Goal: Information Seeking & Learning: Check status

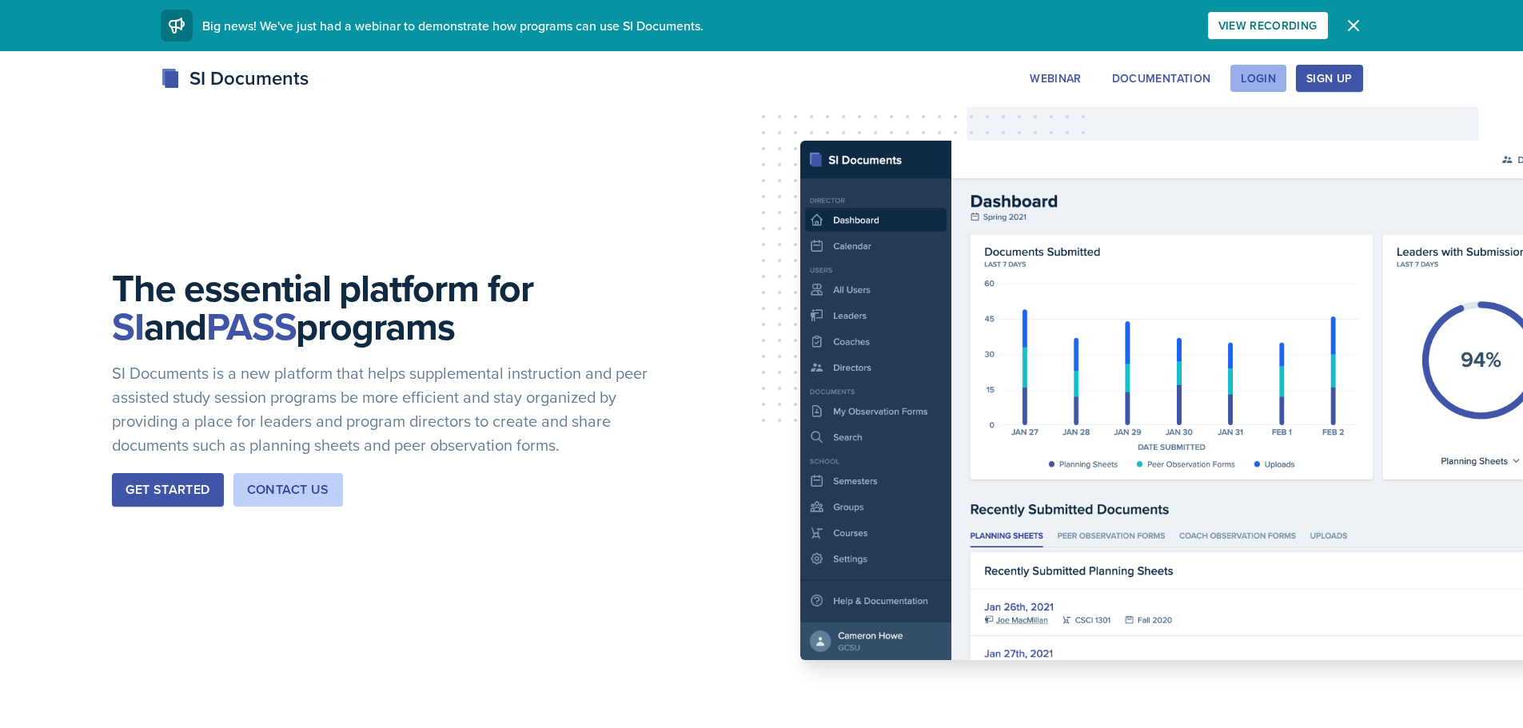
click at [1253, 91] on button "Login" at bounding box center [1258, 78] width 56 height 27
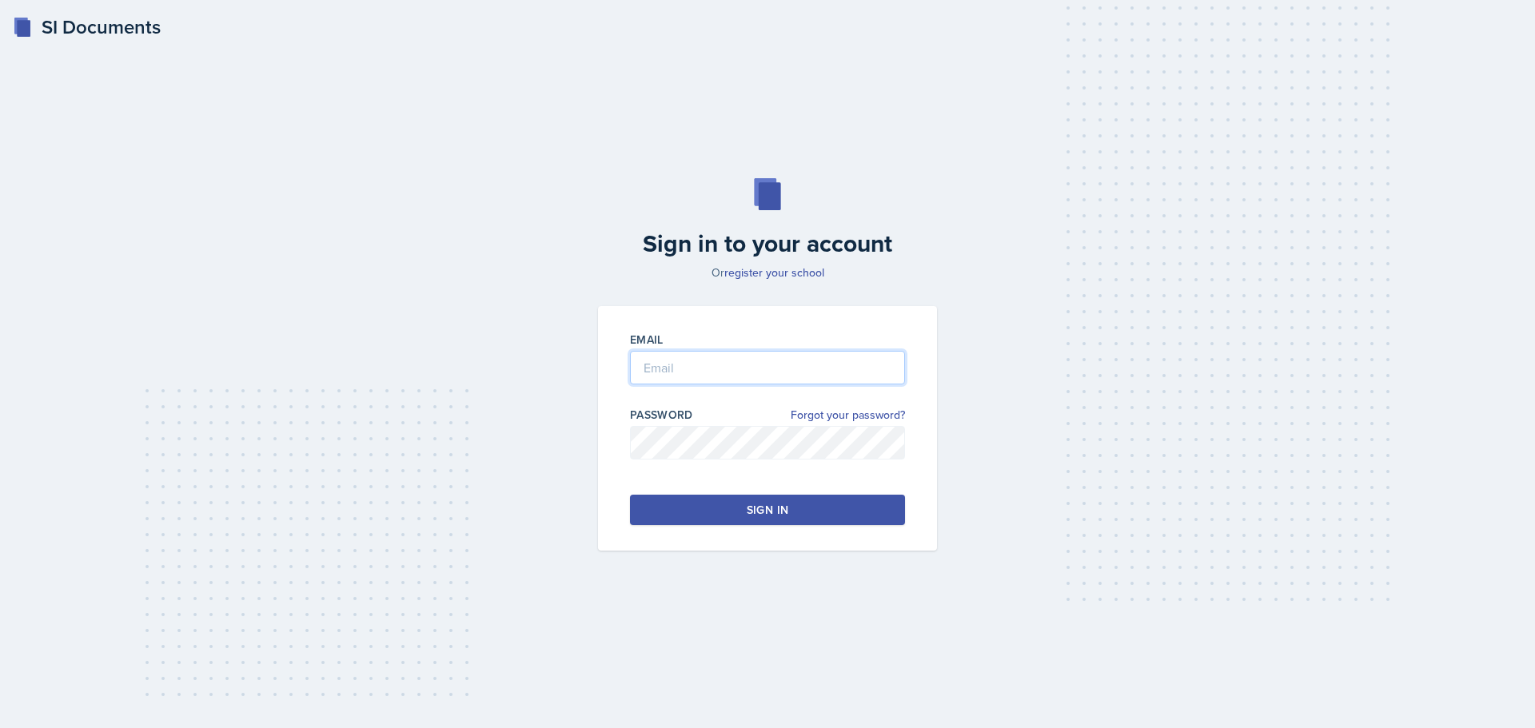
type input "[EMAIL_ADDRESS][DOMAIN_NAME]"
click at [763, 357] on input "mvillal2@students.kennesaw.edu" at bounding box center [767, 368] width 275 height 34
click at [700, 499] on button "Sign in" at bounding box center [767, 510] width 275 height 30
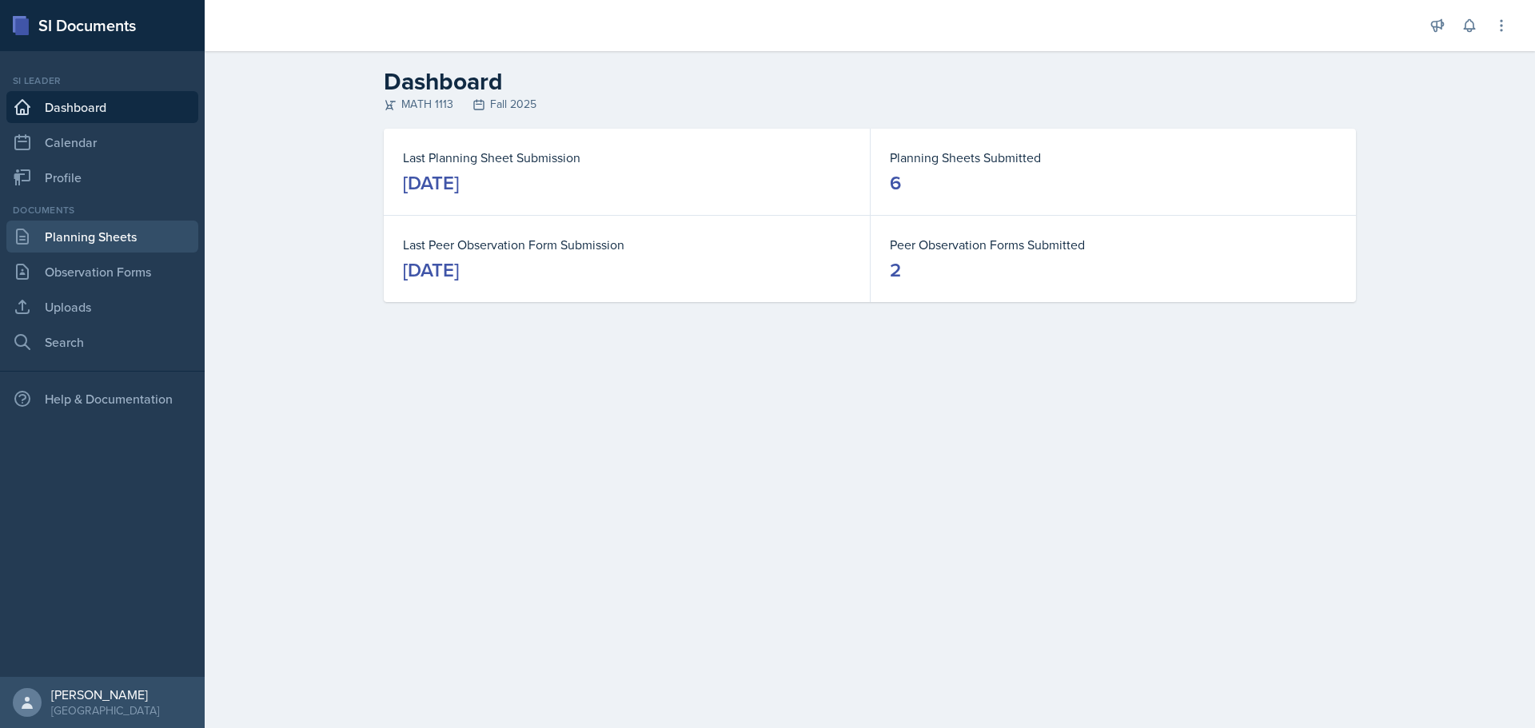
click at [88, 240] on link "Planning Sheets" at bounding box center [102, 237] width 192 height 32
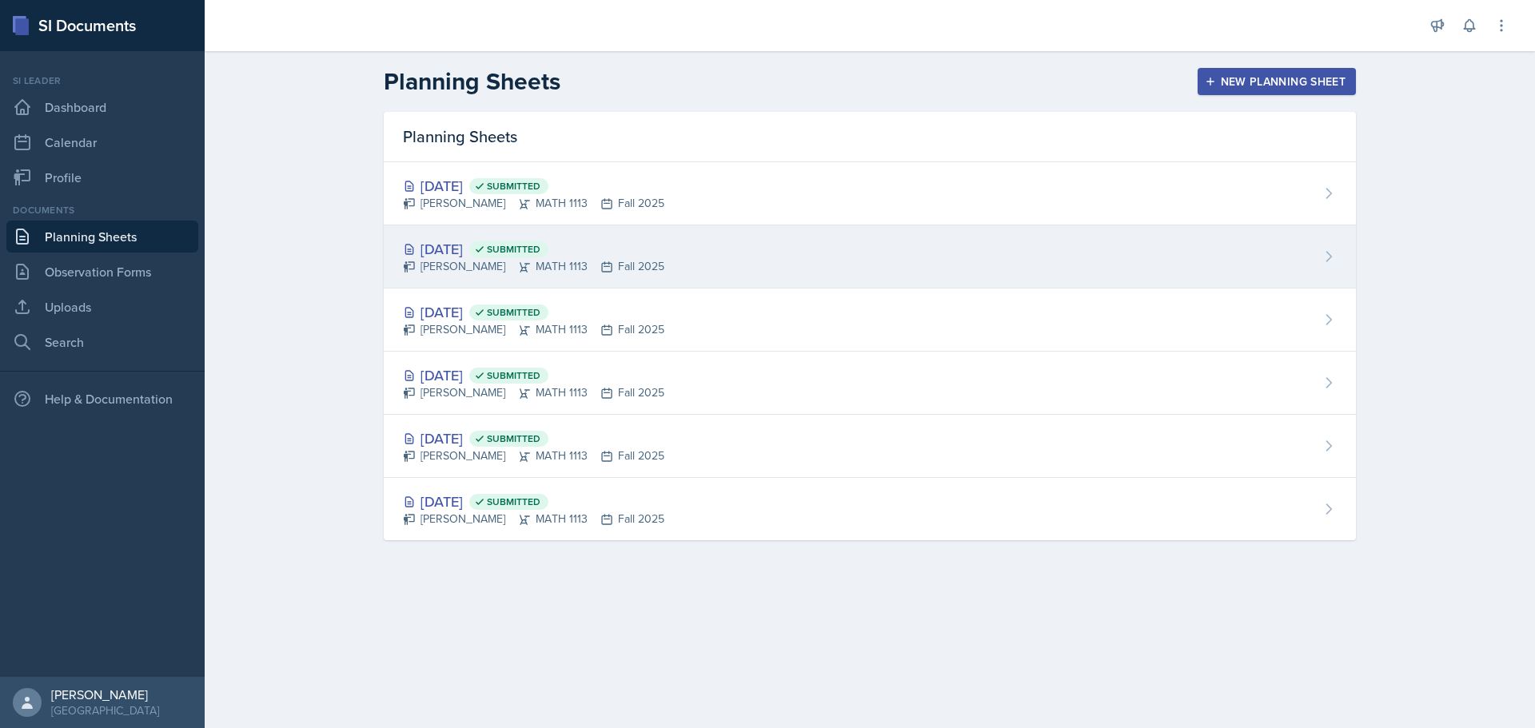
click at [432, 253] on div "Sep 8th, 2025 Submitted" at bounding box center [533, 249] width 261 height 22
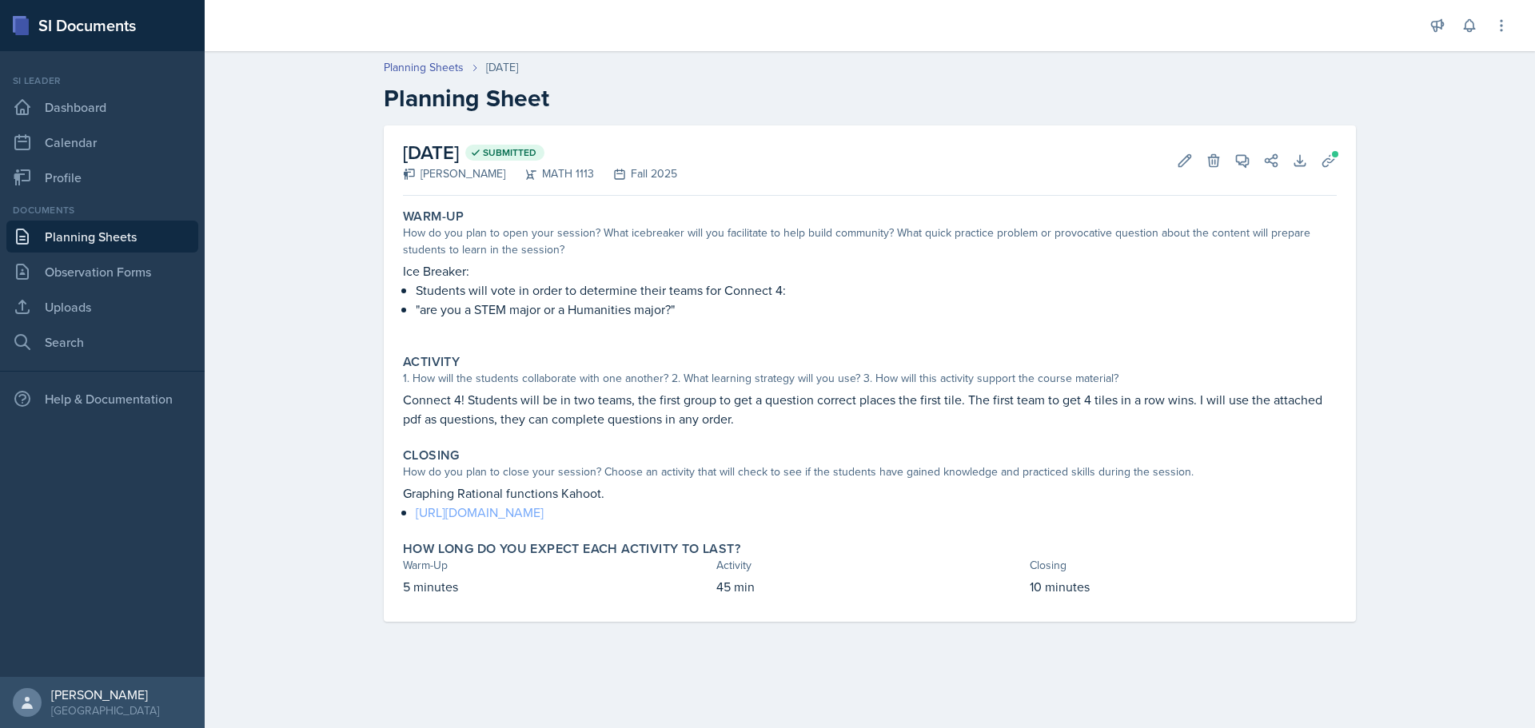
click at [514, 512] on link "https://create.kahoot.it/share/graphing-rational-functions/5718b5f8-696d-4711-8…" at bounding box center [480, 513] width 128 height 18
click at [56, 337] on link "Search" at bounding box center [102, 342] width 192 height 32
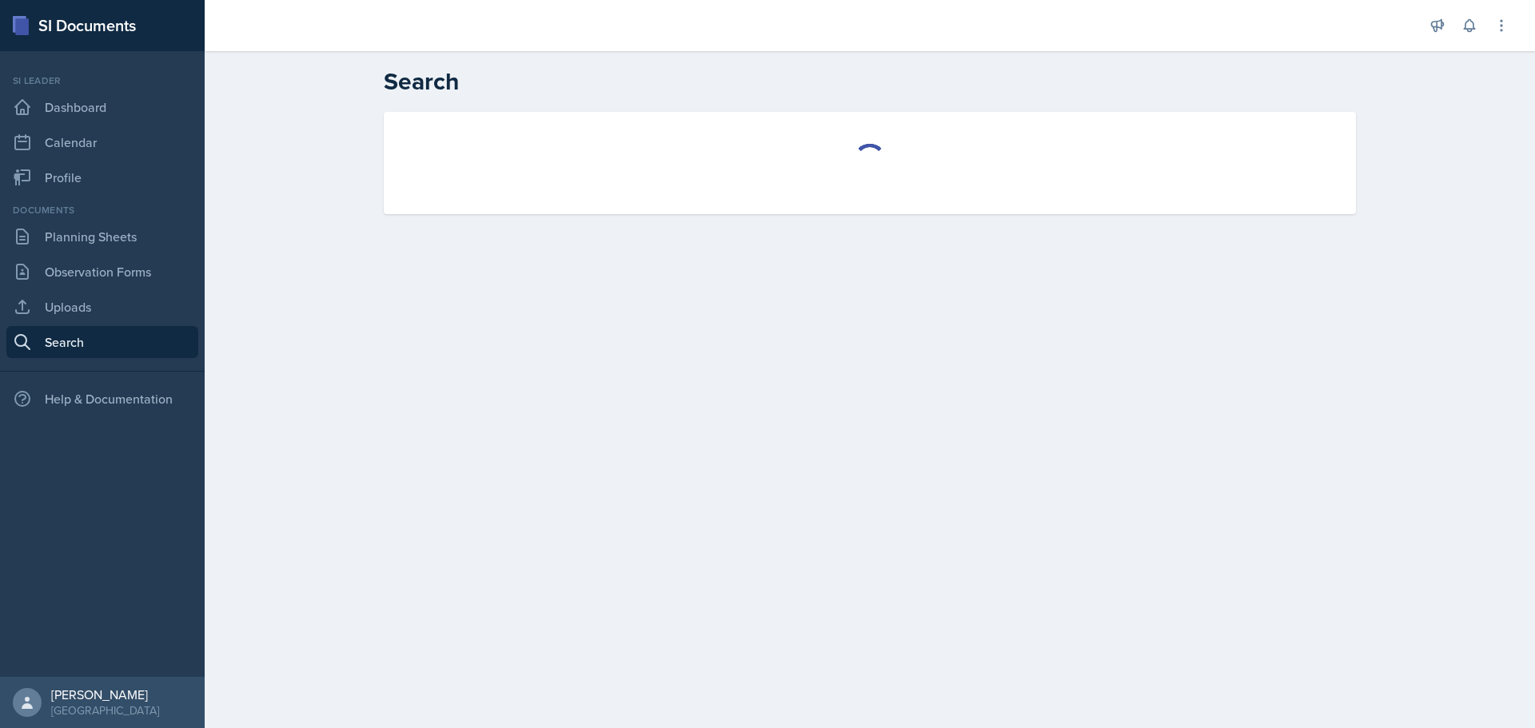
select select "all"
select select "1"
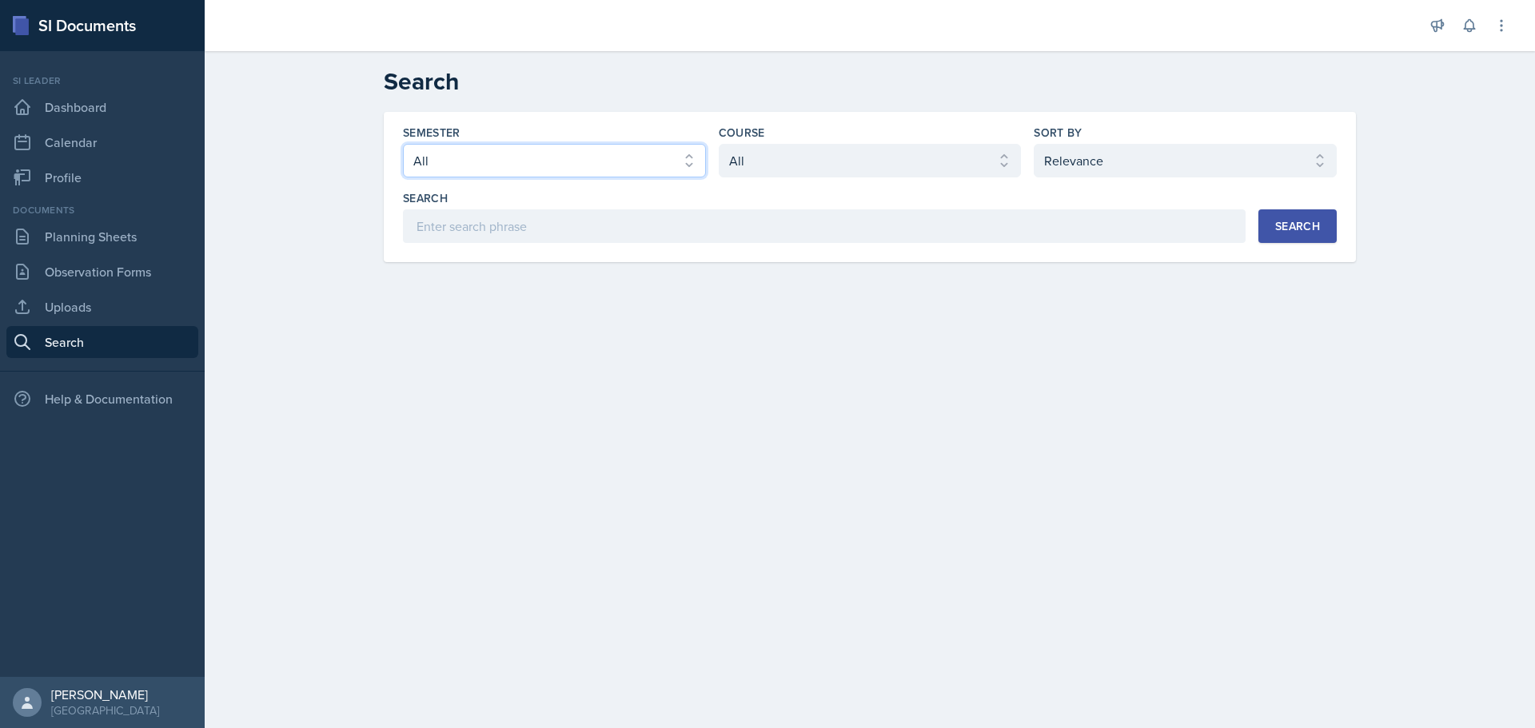
click at [532, 165] on select "Select semester All Fall 2025 Summer 2025 Spring 2025 Fall 2024 Summer 2024 Spr…" at bounding box center [554, 161] width 303 height 34
click at [842, 161] on select "Select course All ACCT 2101 ACCT 2102 ACCT 4050 ANTH 1102 ANTH 3301 ARCH 1000 A…" at bounding box center [870, 161] width 303 height 34
select select "3c4b3565-585b-46e2-bb66-4719410f632f"
click at [719, 144] on select "Select course All ACCT 2101 ACCT 2102 ACCT 4050 ANTH 1102 ANTH 3301 ARCH 1000 A…" at bounding box center [870, 161] width 303 height 34
click at [1314, 229] on div "Search" at bounding box center [1297, 226] width 45 height 13
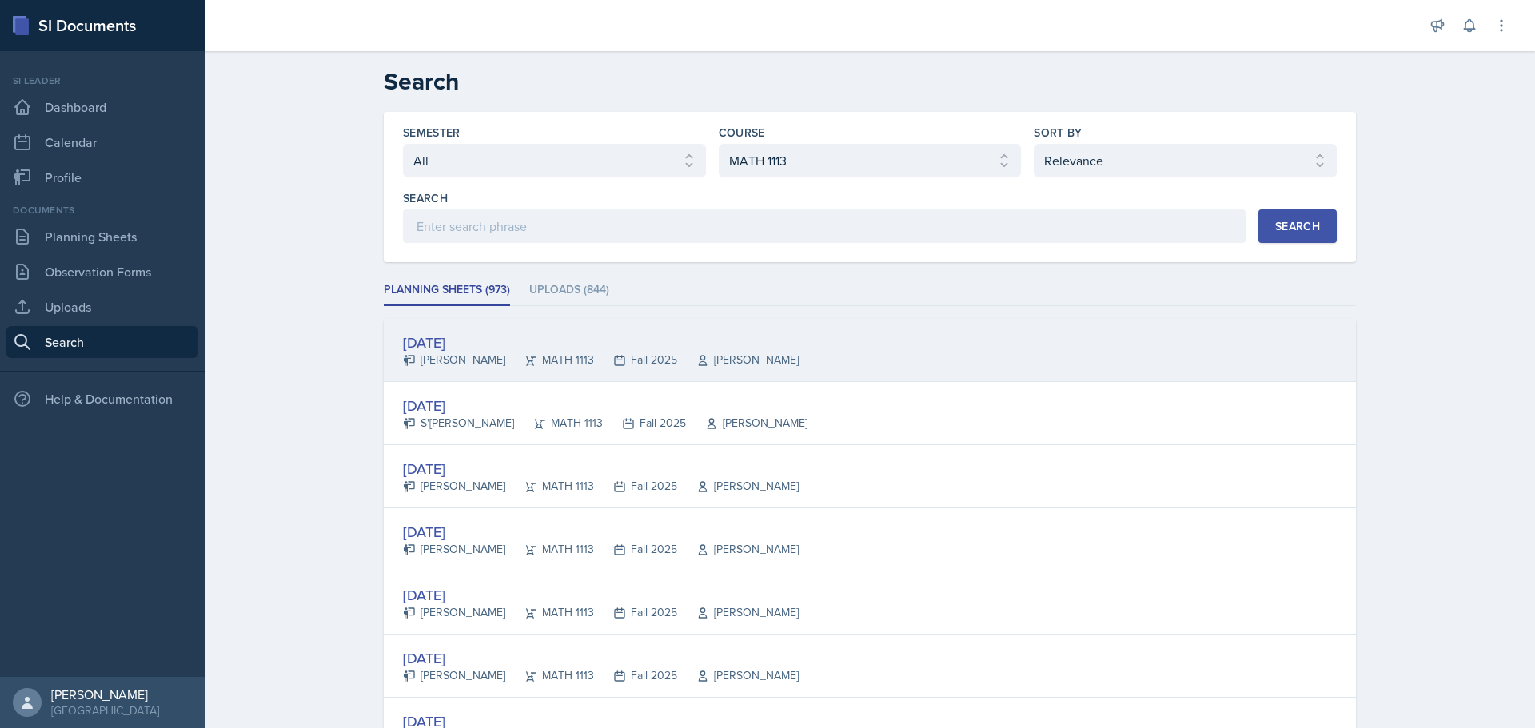
click at [451, 333] on div "Sep 12th, 2025" at bounding box center [601, 343] width 396 height 22
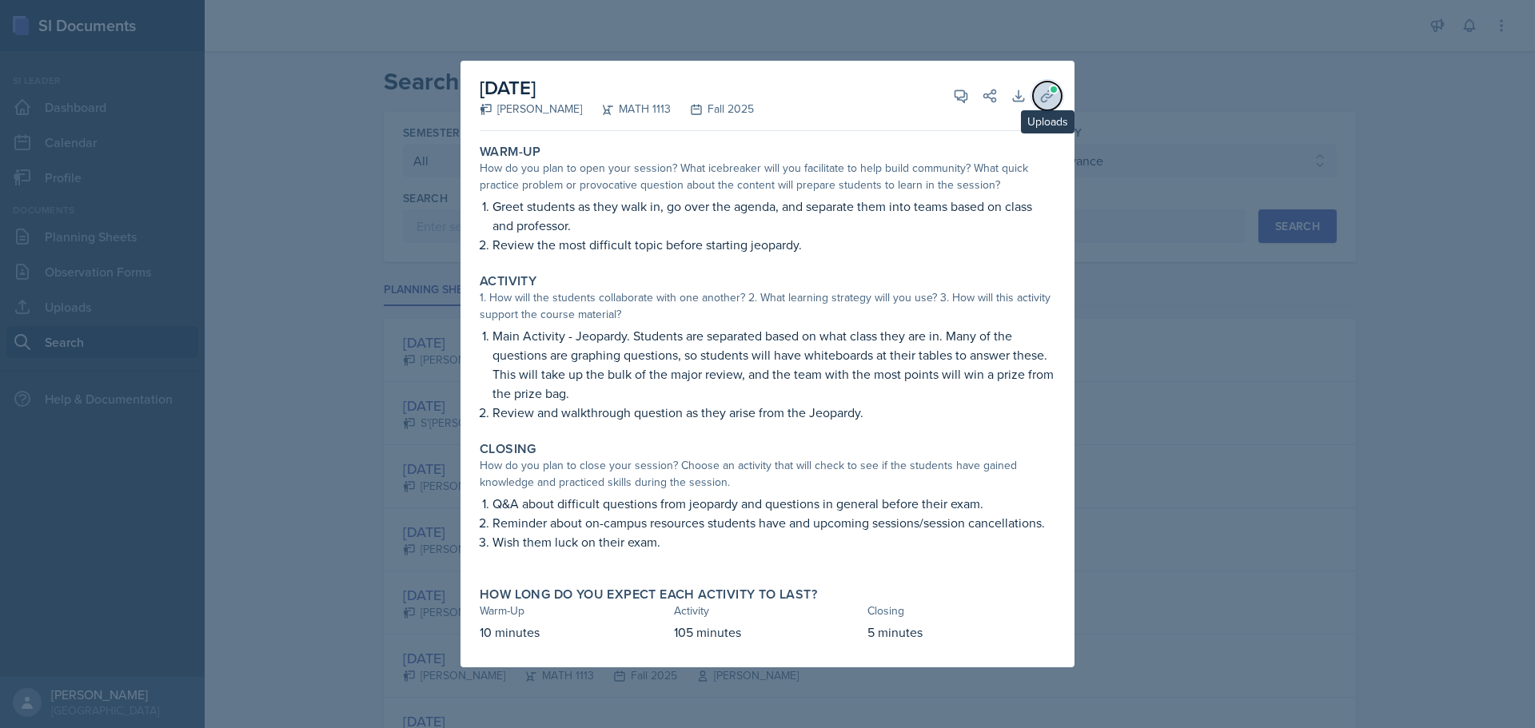
click at [1049, 87] on span at bounding box center [1054, 90] width 10 height 10
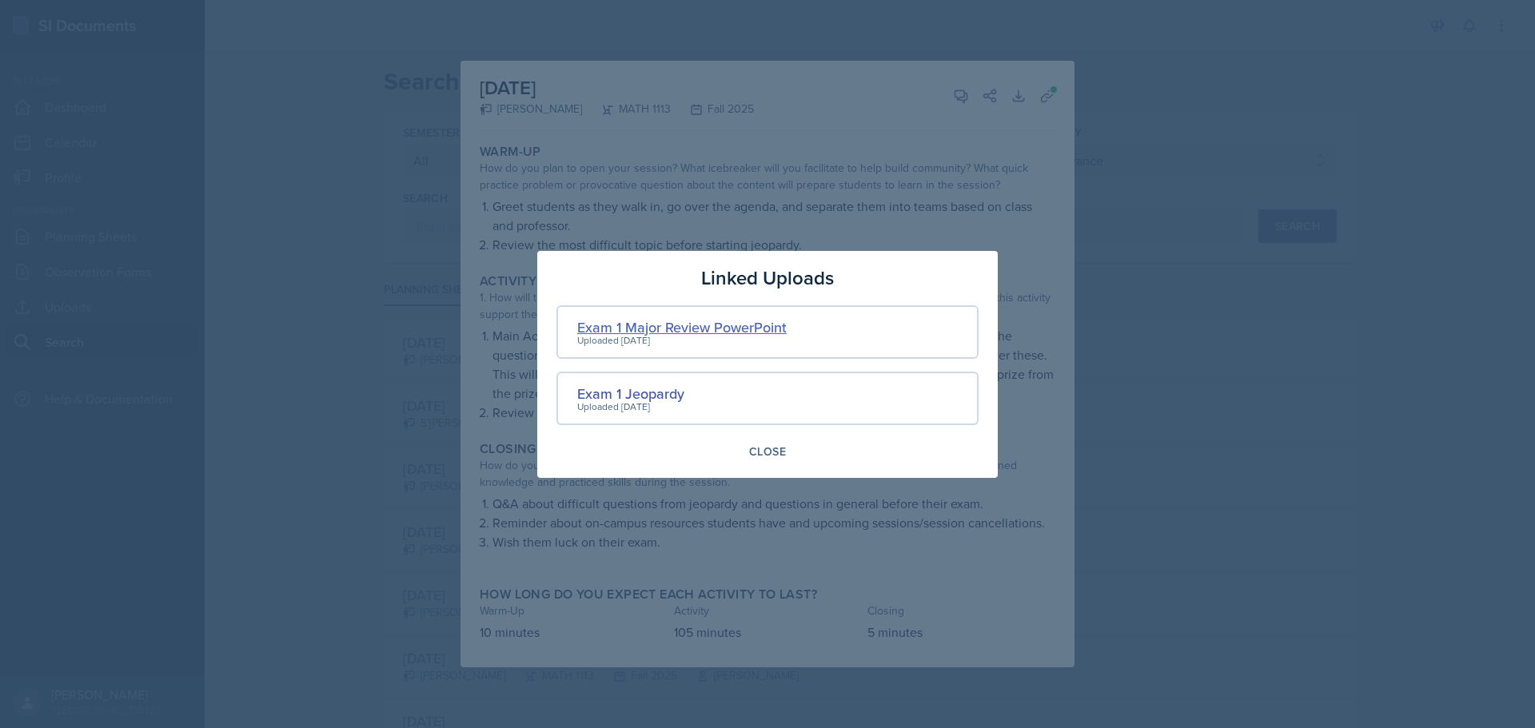
click at [647, 328] on div "Exam 1 Major Review PowerPoint" at bounding box center [681, 328] width 209 height 22
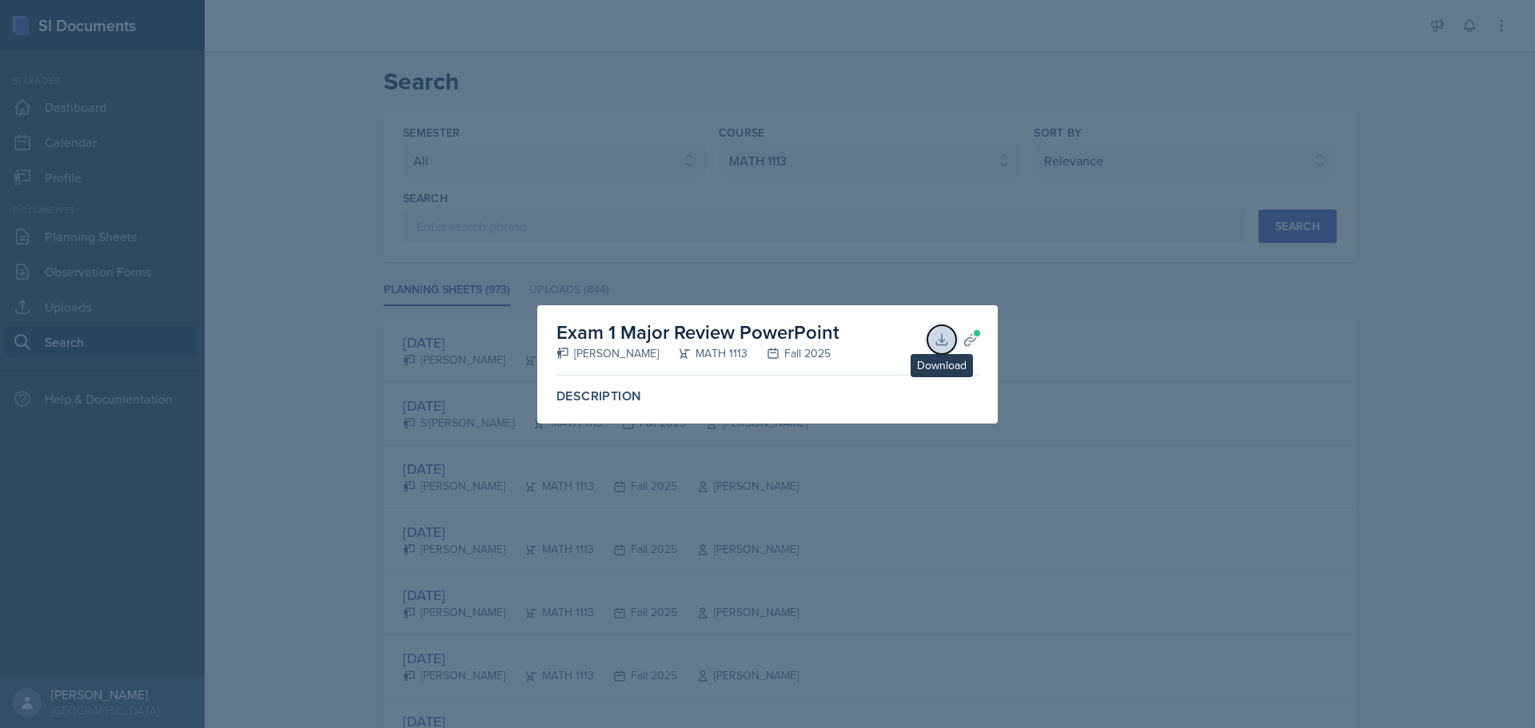
click at [942, 341] on icon at bounding box center [941, 339] width 10 height 10
click at [995, 260] on div at bounding box center [767, 364] width 1535 height 728
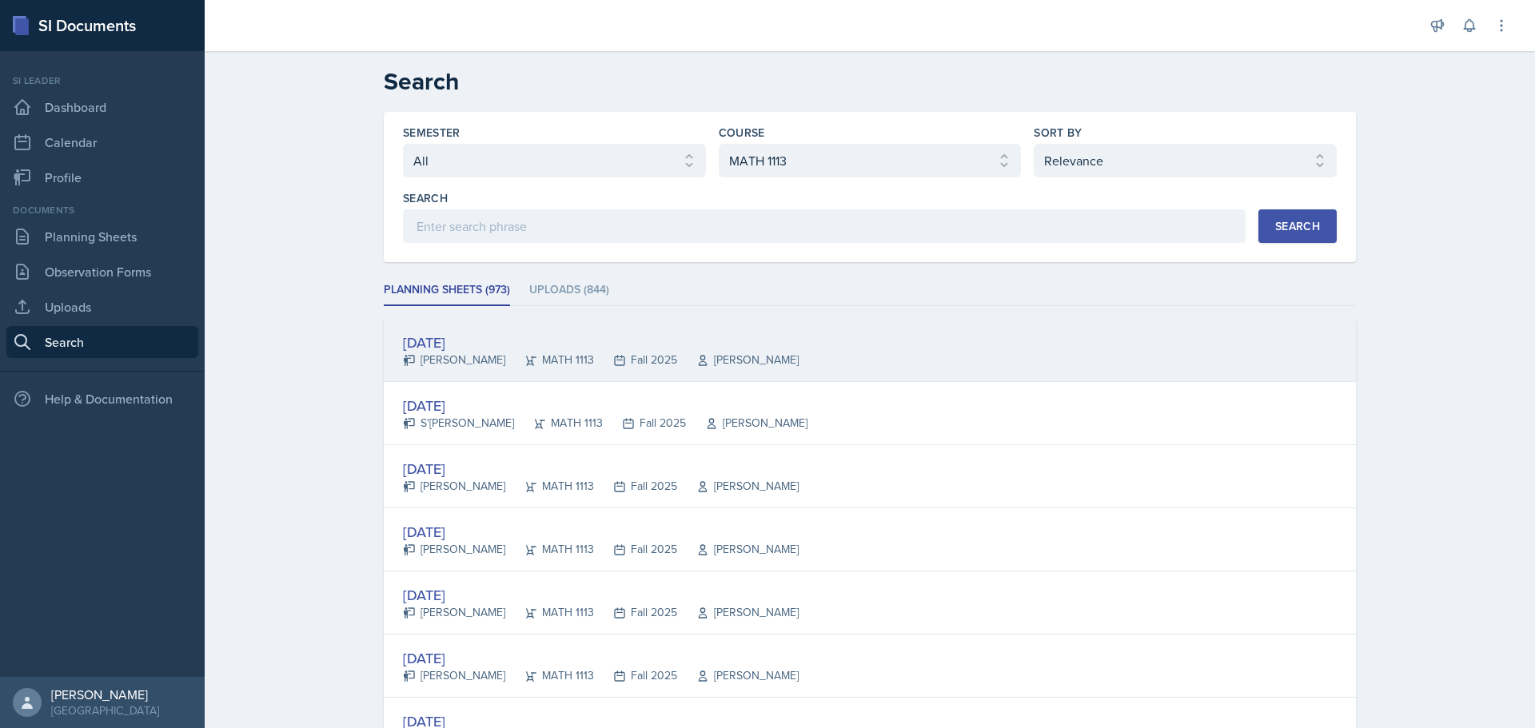
click at [466, 335] on div "Sep 12th, 2025" at bounding box center [601, 343] width 396 height 22
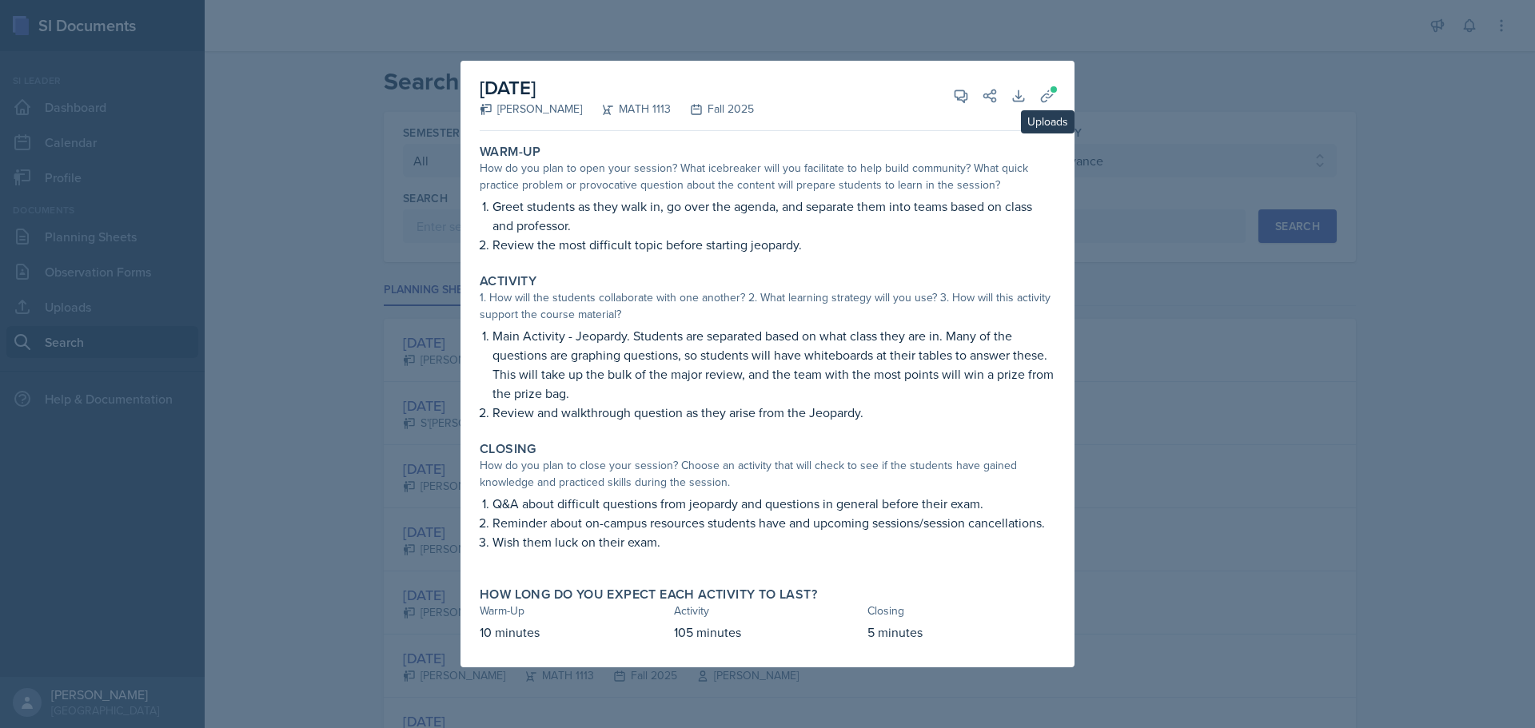
click at [1065, 96] on div "September 12th, 2025 Ariana Mitchell MATH 1113 Fall 2025 View Comments Comments…" at bounding box center [767, 364] width 614 height 607
click at [1053, 98] on icon at bounding box center [1047, 96] width 16 height 16
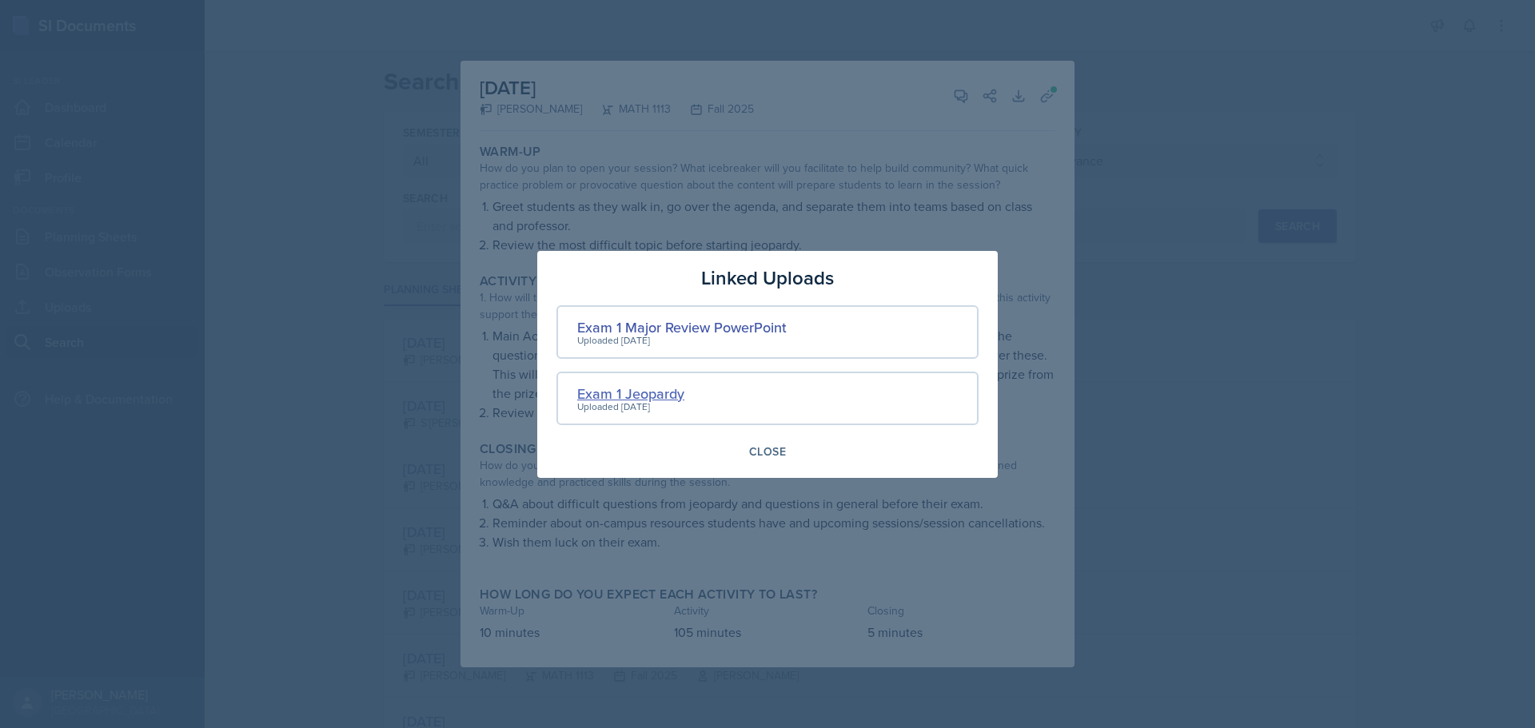
click at [640, 396] on div "Exam 1 Jeopardy" at bounding box center [630, 394] width 107 height 22
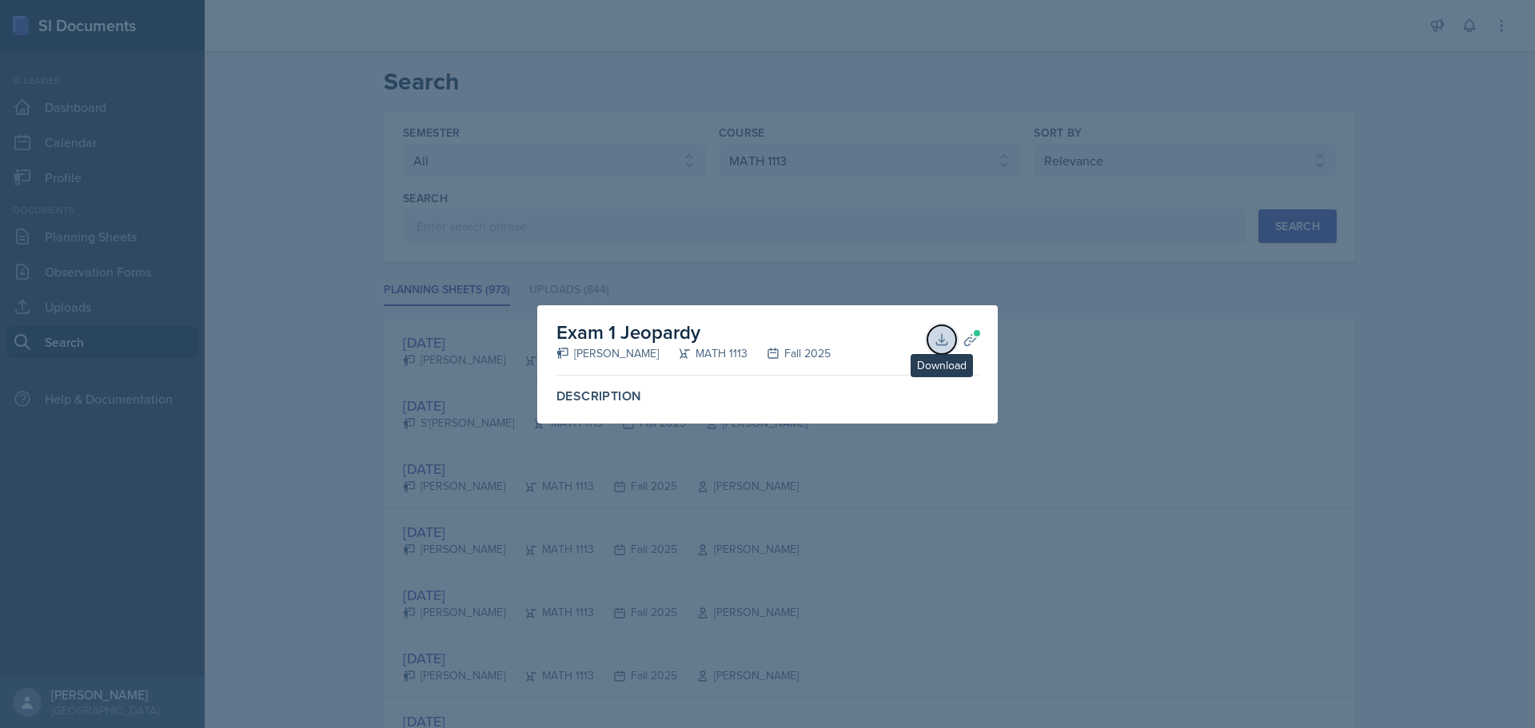
click at [938, 332] on icon at bounding box center [942, 340] width 16 height 16
click at [1019, 237] on div at bounding box center [767, 364] width 1535 height 728
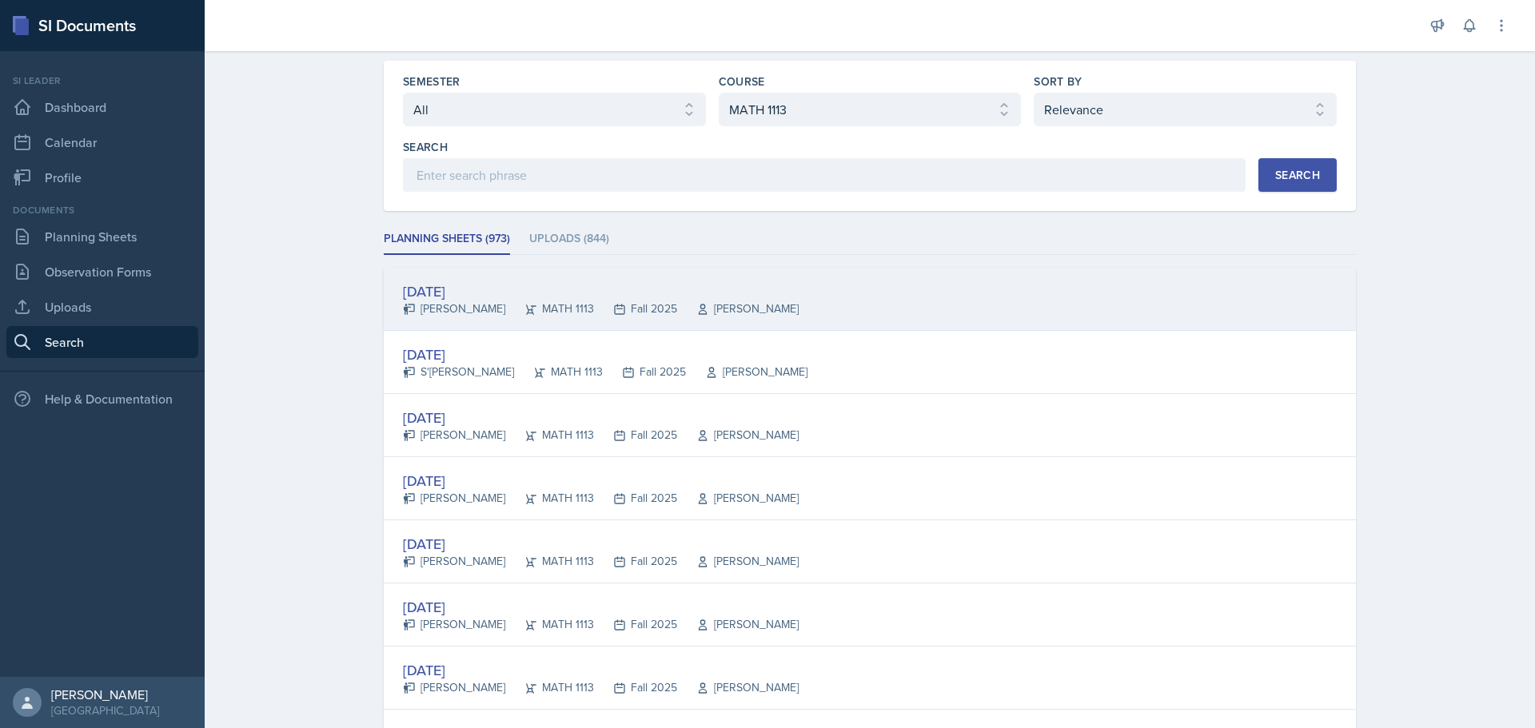
scroll to position [80, 0]
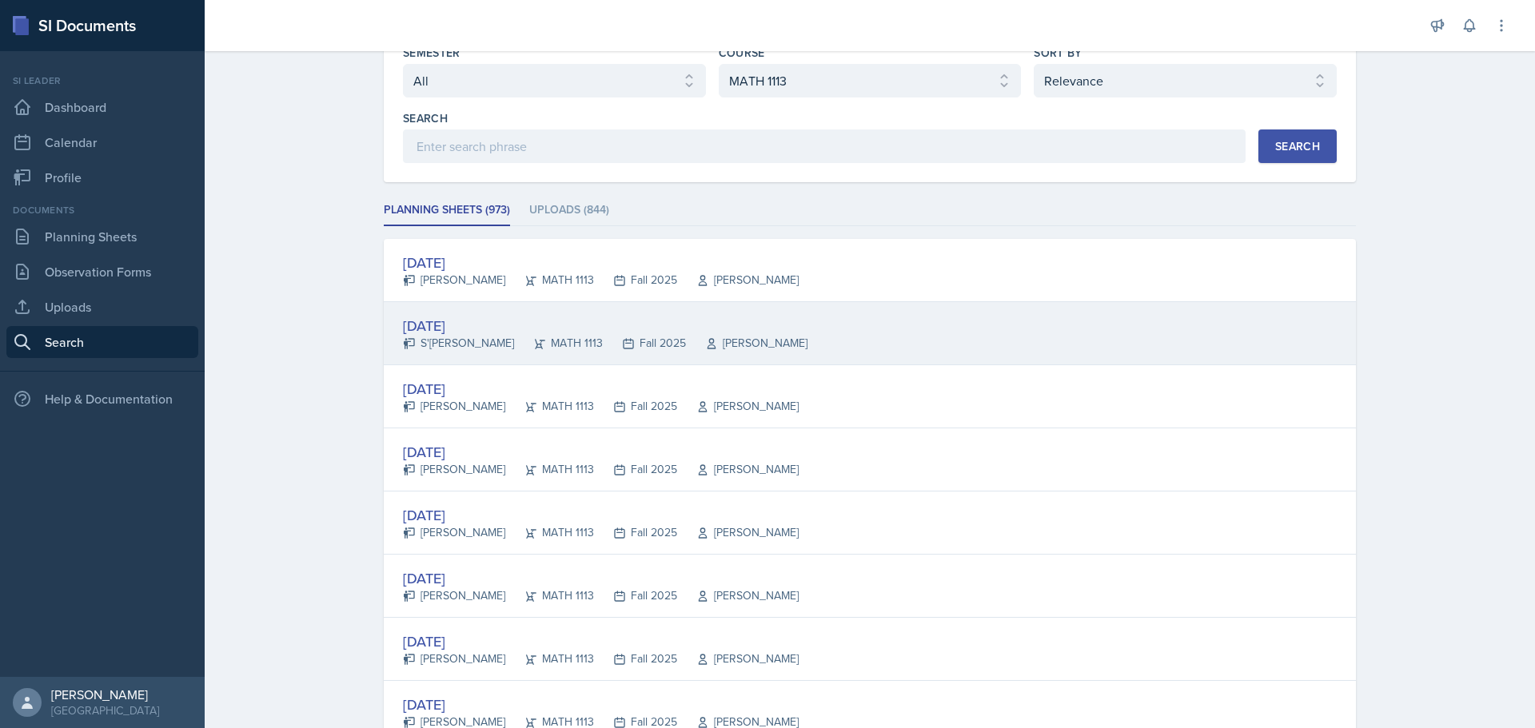
click at [424, 325] on div "Sep 2nd, 2025" at bounding box center [605, 326] width 404 height 22
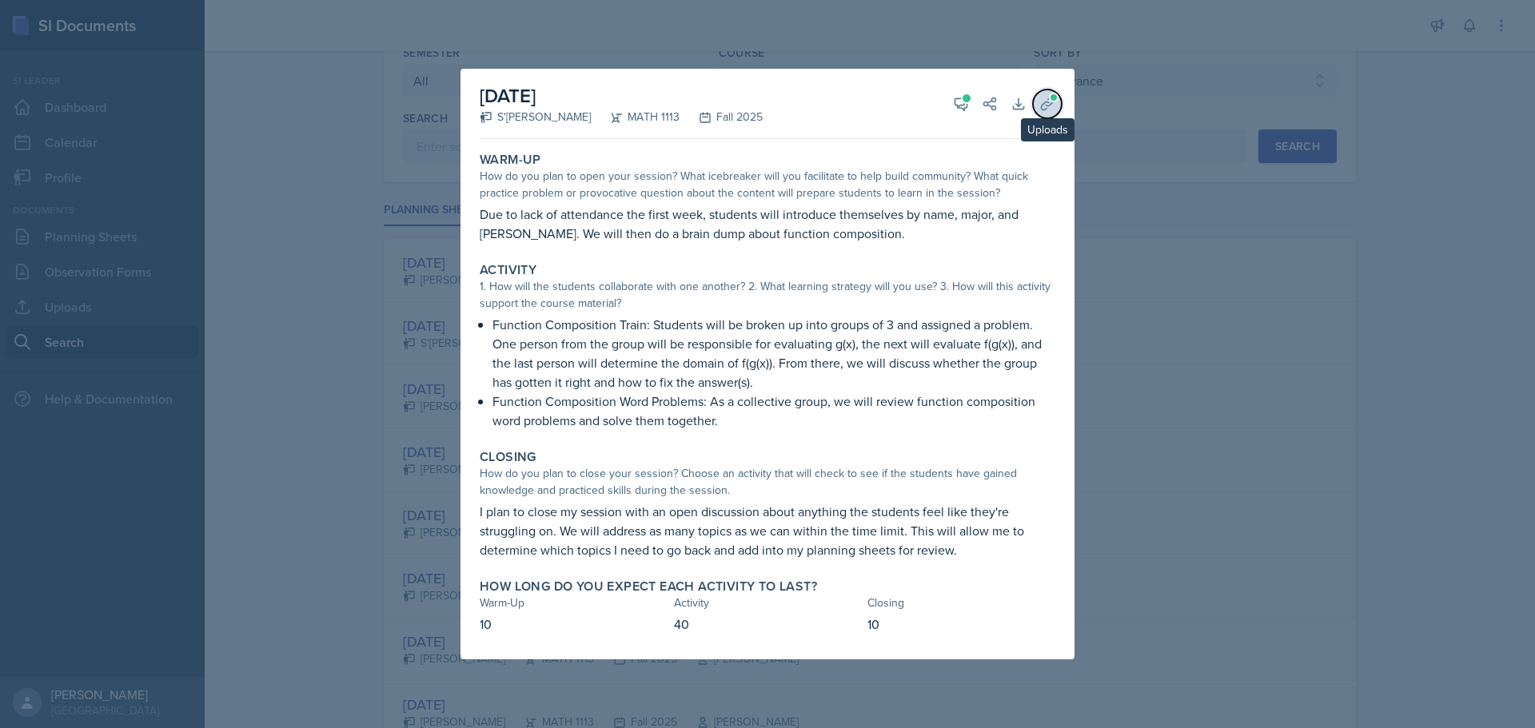
click at [1054, 100] on span at bounding box center [1054, 98] width 10 height 10
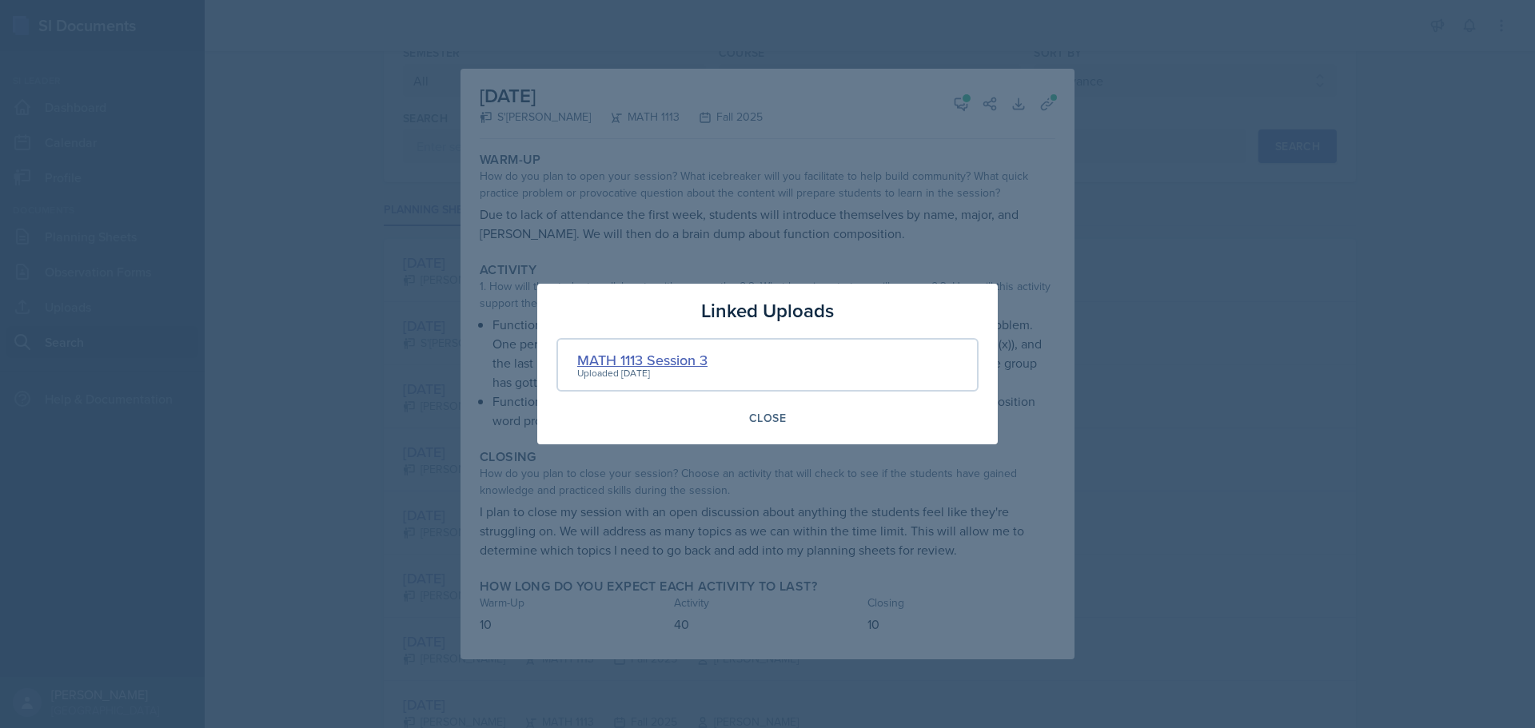
click at [632, 360] on div "MATH 1113 Session 3" at bounding box center [642, 360] width 130 height 22
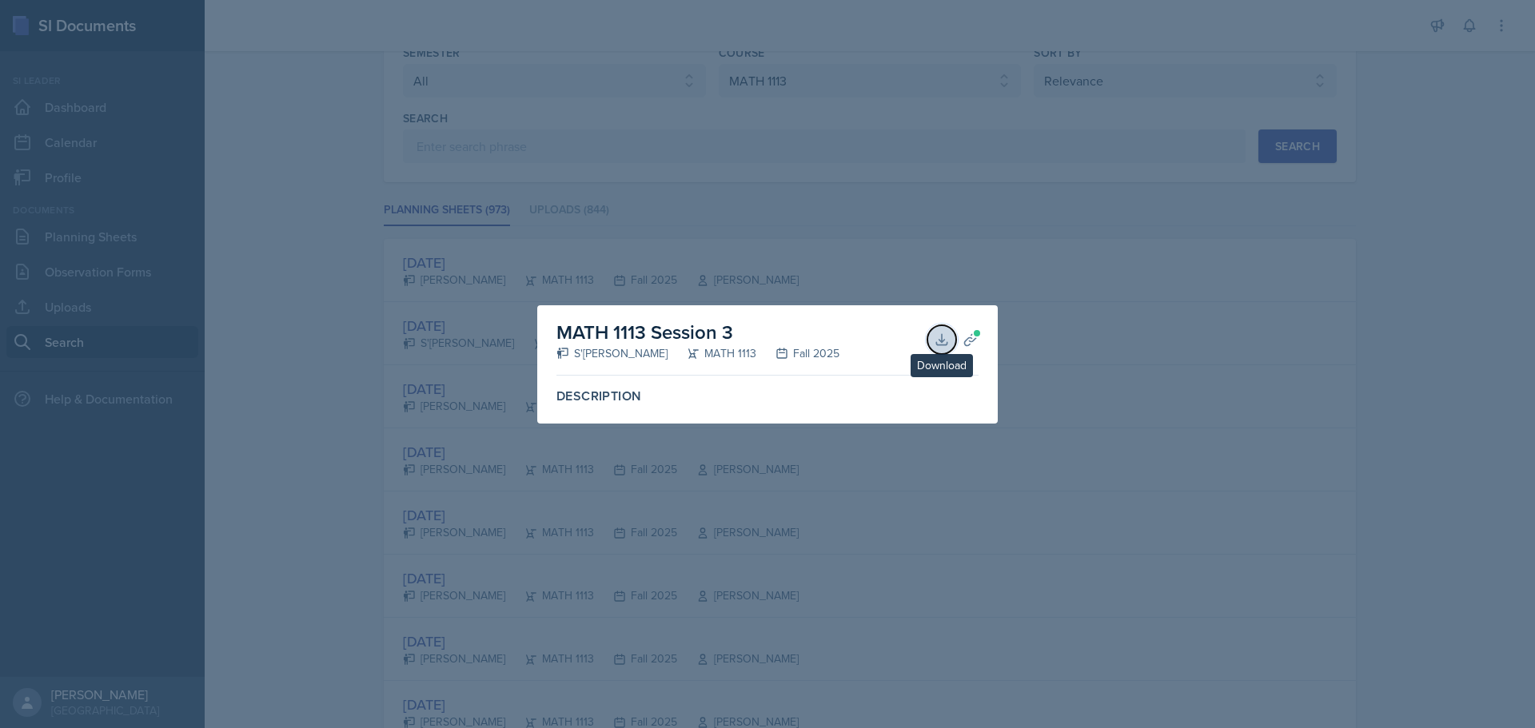
click at [932, 345] on button "Download" at bounding box center [941, 339] width 29 height 29
click at [1055, 293] on div at bounding box center [767, 364] width 1535 height 728
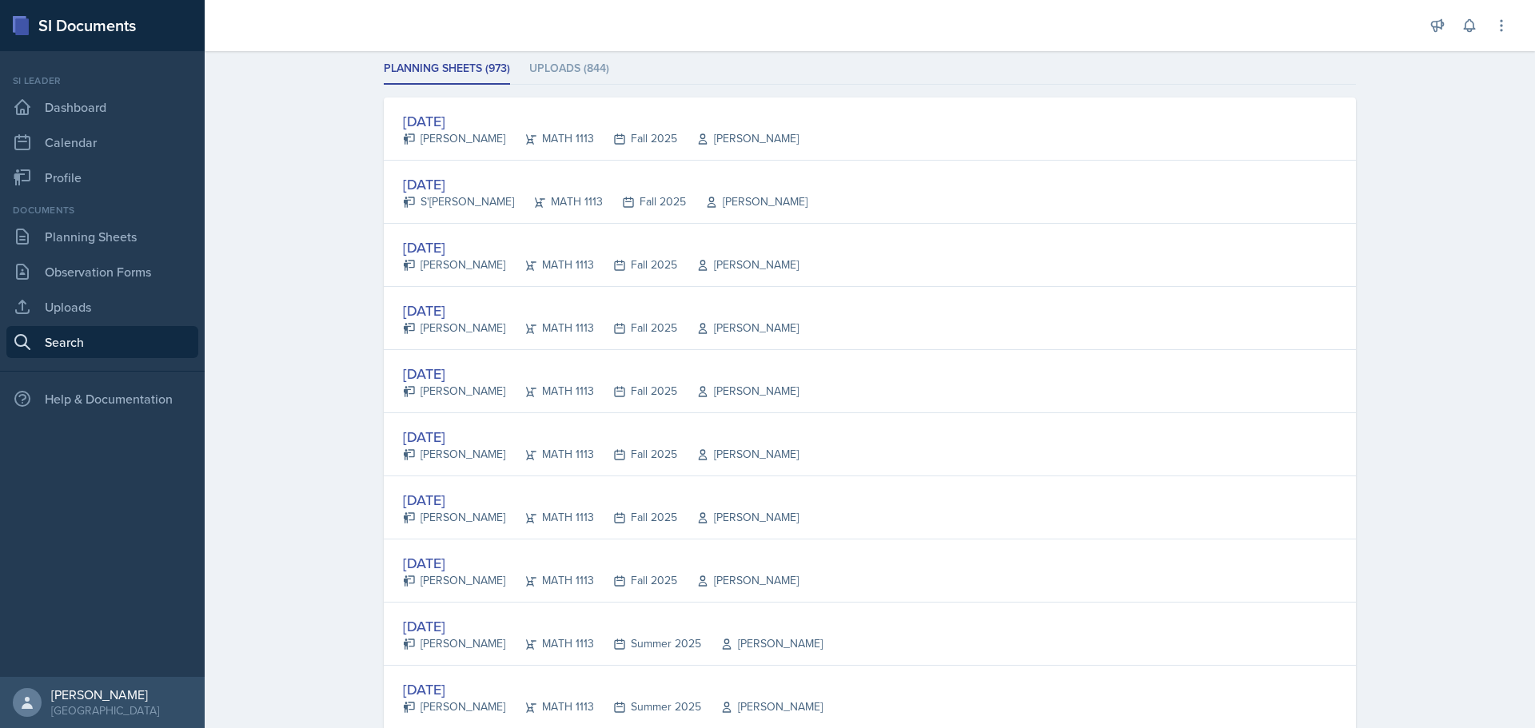
scroll to position [0, 0]
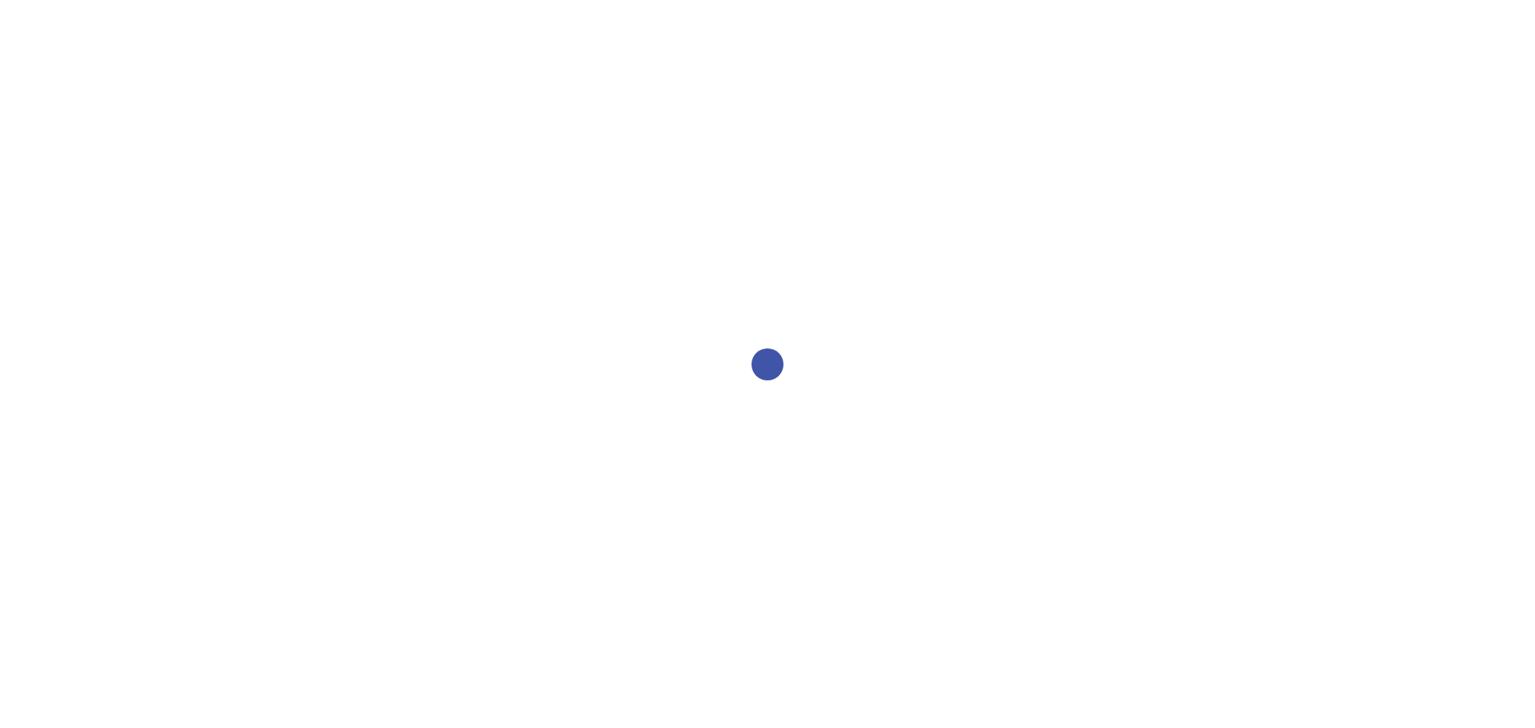
select select "all"
select select "1"
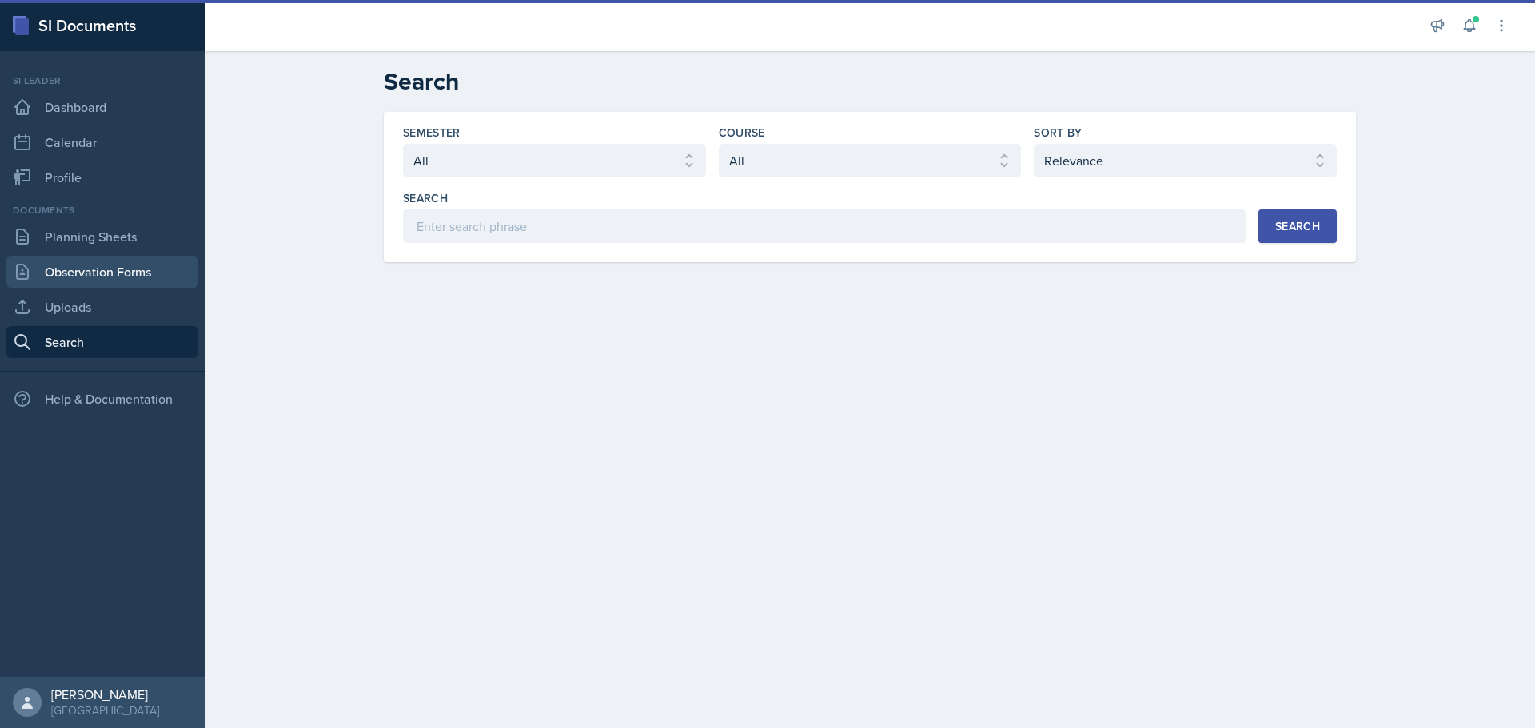
click at [116, 276] on link "Observation Forms" at bounding box center [102, 272] width 192 height 32
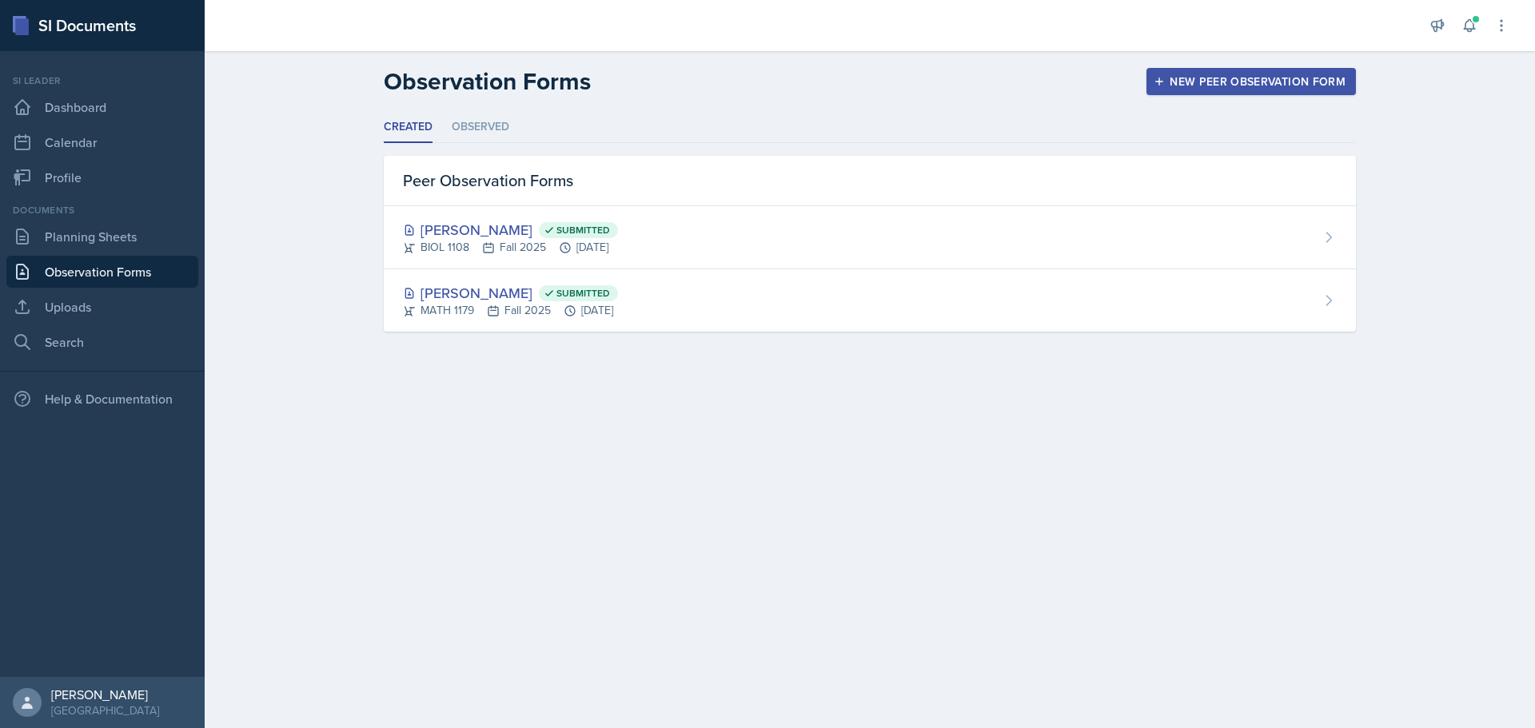
click at [89, 272] on link "Observation Forms" at bounding box center [102, 272] width 192 height 32
click at [498, 122] on li "Observed" at bounding box center [481, 127] width 58 height 31
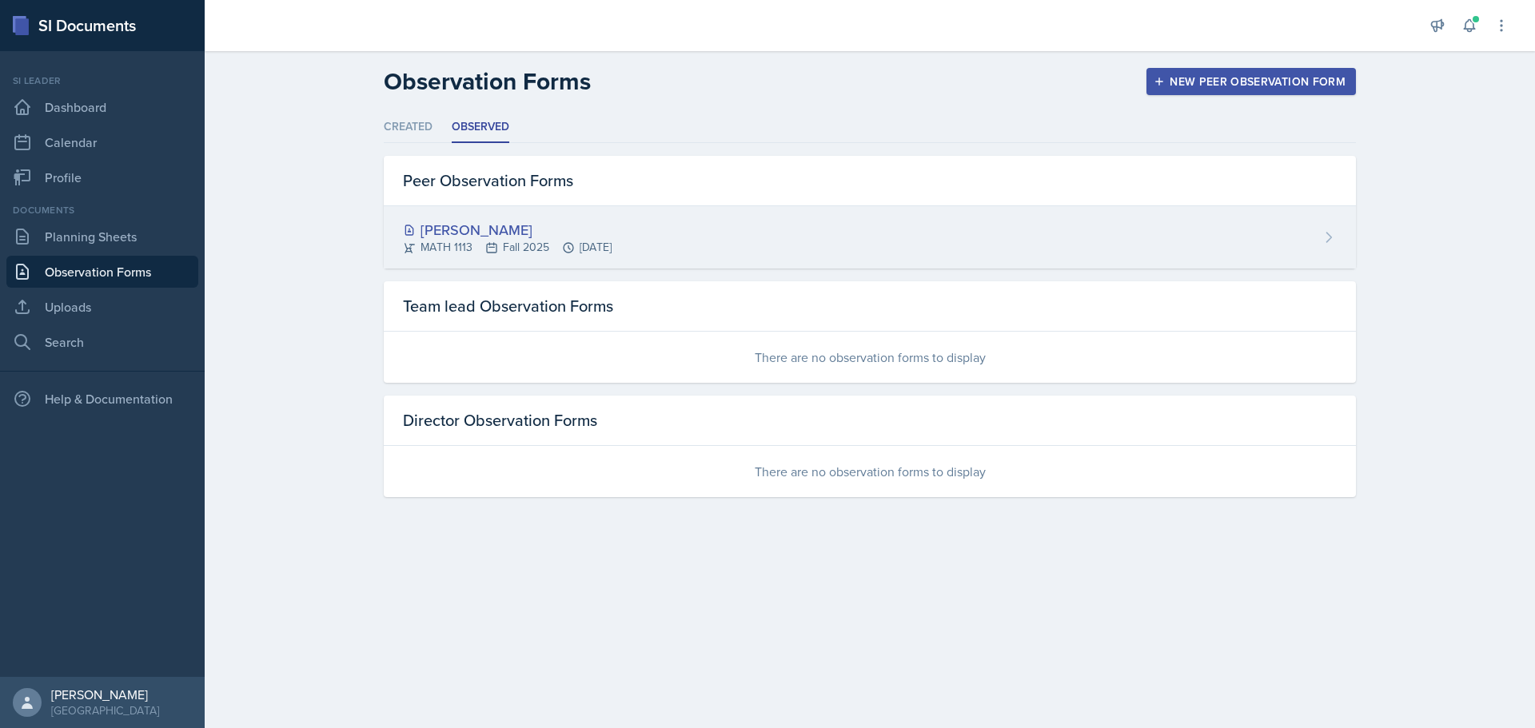
click at [488, 222] on div "[PERSON_NAME]" at bounding box center [507, 230] width 209 height 22
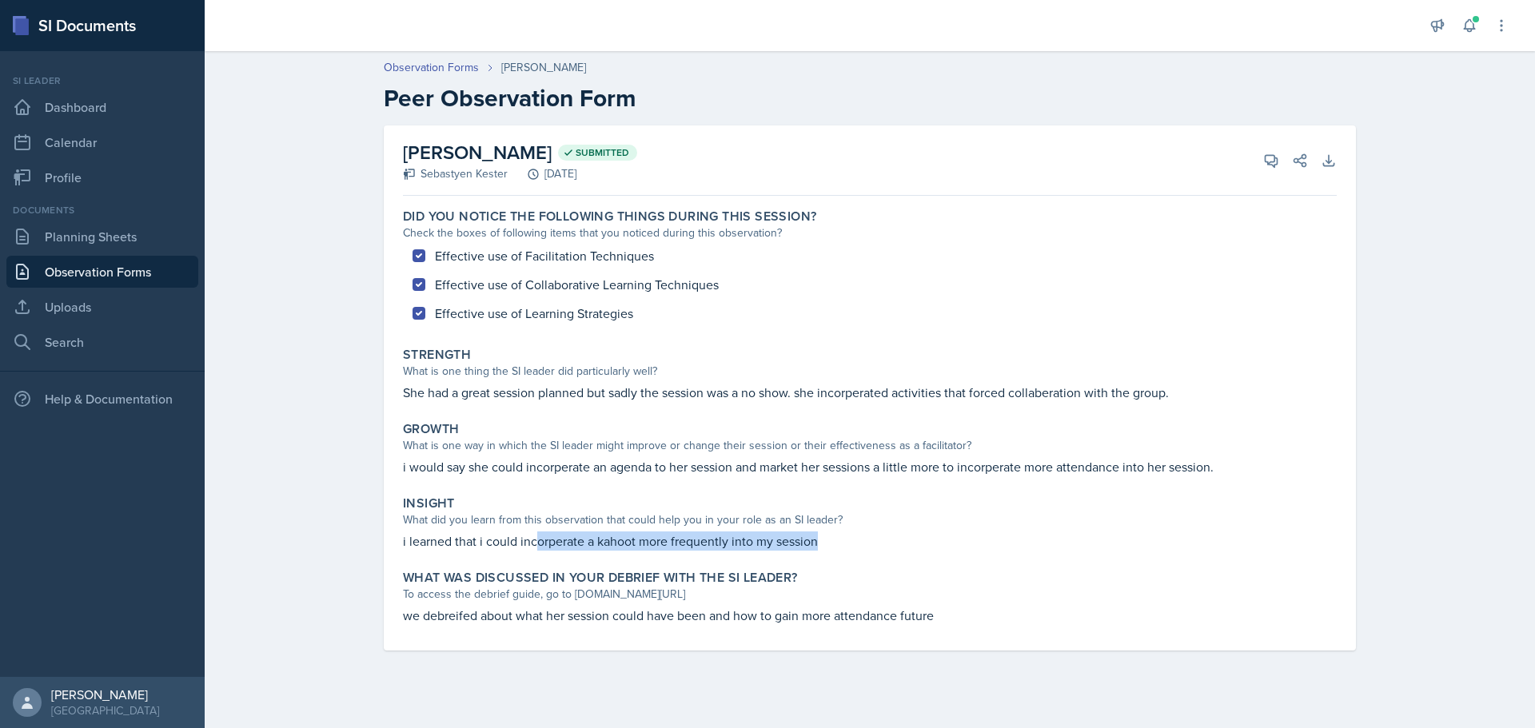
drag, startPoint x: 537, startPoint y: 541, endPoint x: 861, endPoint y: 536, distance: 323.8
click at [861, 536] on p "i learned that i could incorperate a kahoot more frequently into my session" at bounding box center [870, 541] width 934 height 19
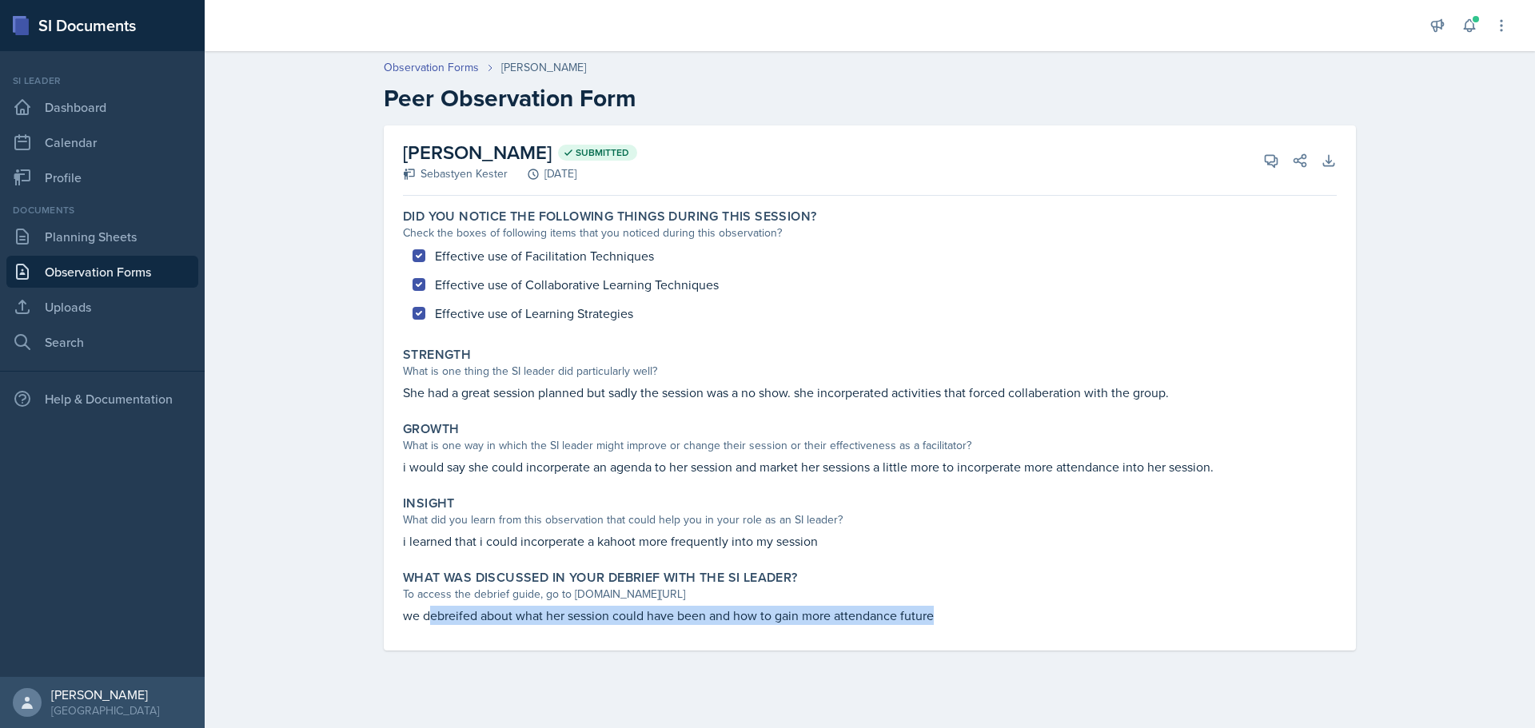
drag, startPoint x: 428, startPoint y: 614, endPoint x: 949, endPoint y: 611, distance: 521.2
click at [949, 611] on p "we debreifed about what her session could have been and how to gain more attend…" at bounding box center [870, 615] width 934 height 19
click at [943, 611] on p "we debreifed about what her session could have been and how to gain more attend…" at bounding box center [870, 615] width 934 height 19
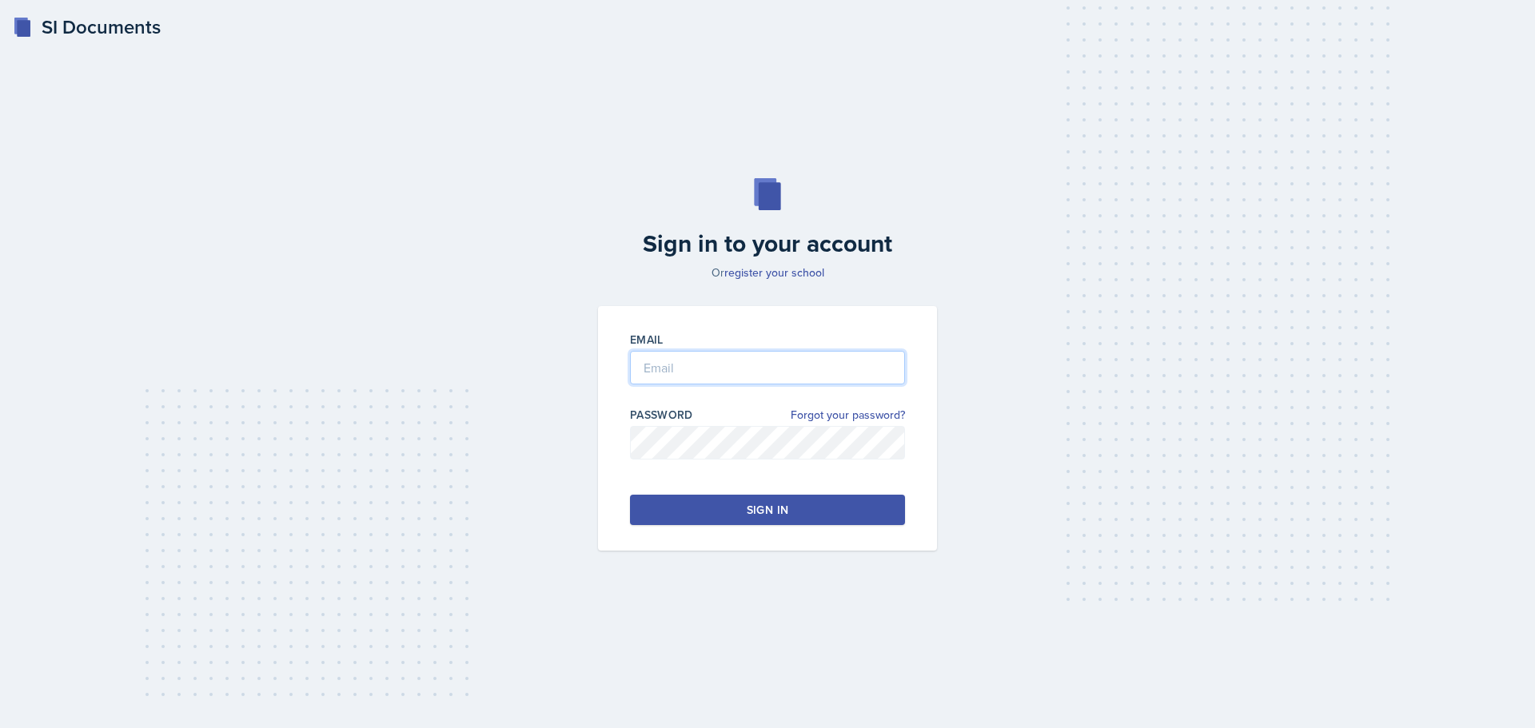
type input "mvillal2@students.kennesaw.edu"
